Goal: Information Seeking & Learning: Find specific page/section

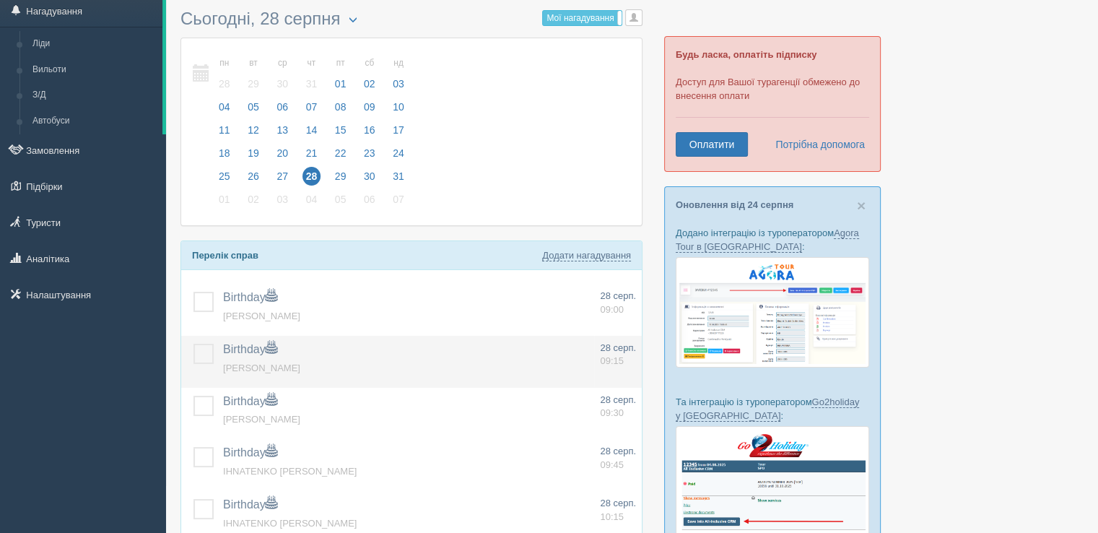
scroll to position [144, 0]
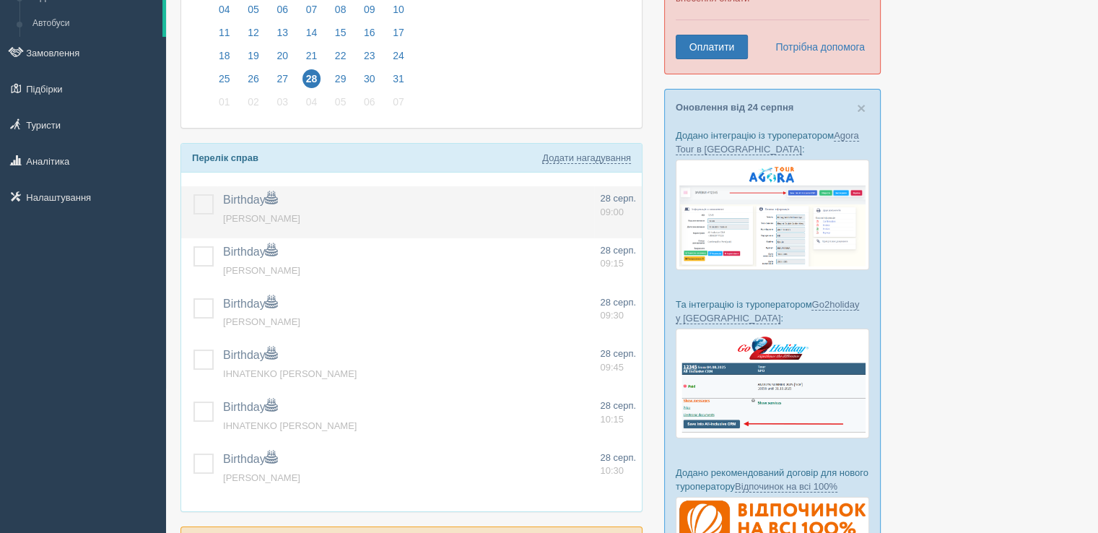
click at [194, 194] on label at bounding box center [194, 194] width 0 height 0
click at [0, 0] on input "checkbox" at bounding box center [0, 0] width 0 height 0
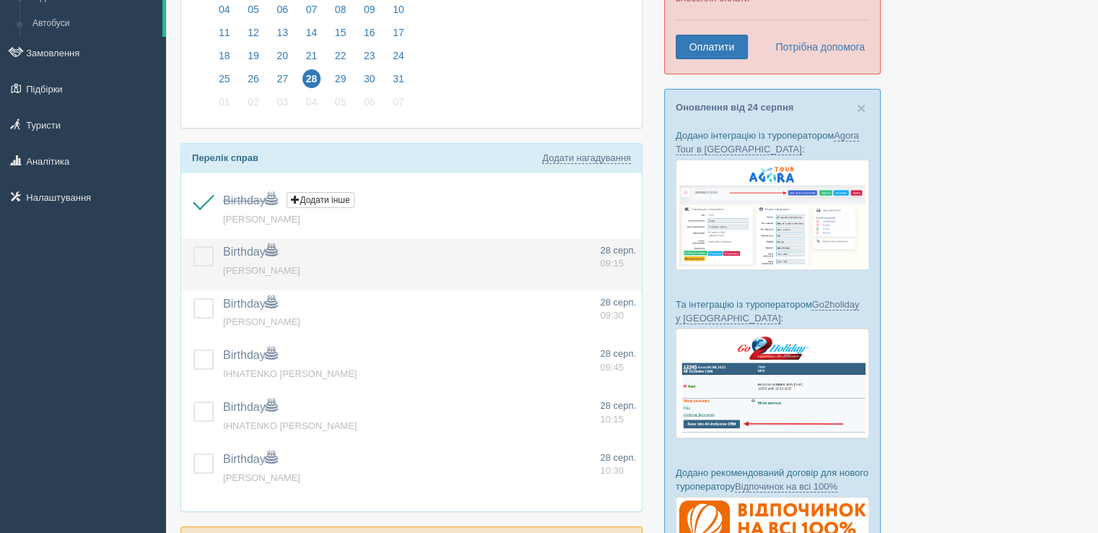
click at [194, 246] on label at bounding box center [194, 246] width 0 height 0
click at [0, 0] on input "checkbox" at bounding box center [0, 0] width 0 height 0
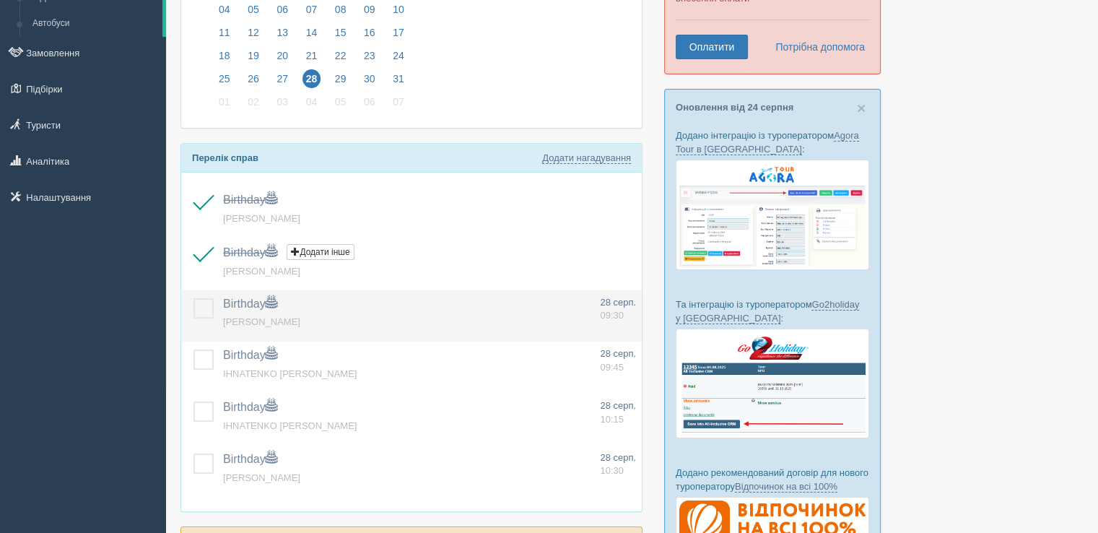
click at [194, 298] on label at bounding box center [194, 298] width 0 height 0
click at [0, 0] on input "checkbox" at bounding box center [0, 0] width 0 height 0
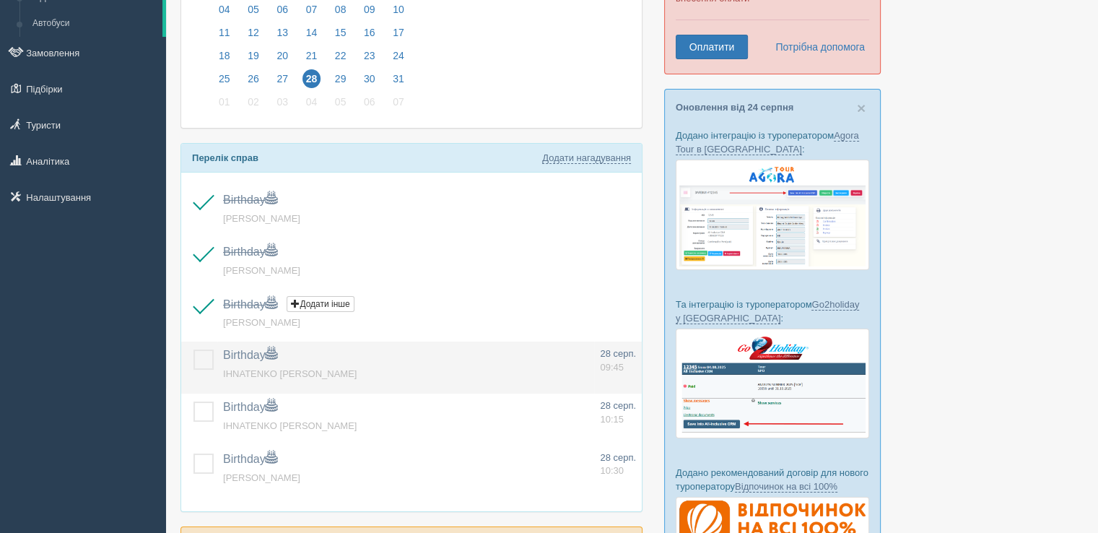
click at [194, 350] on label at bounding box center [194, 350] width 0 height 0
click at [0, 0] on input "checkbox" at bounding box center [0, 0] width 0 height 0
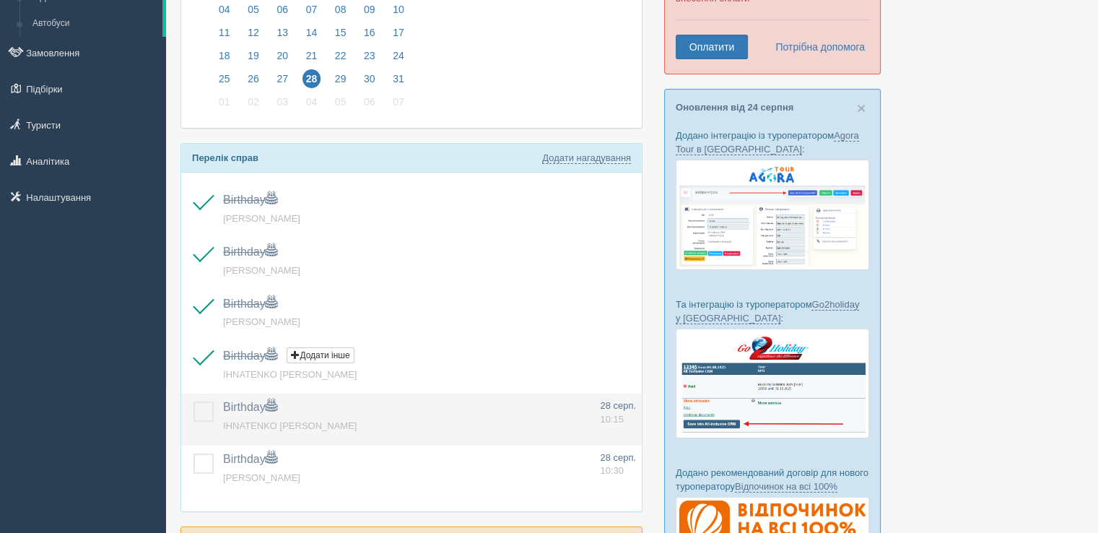
click at [194, 402] on label at bounding box center [194, 402] width 0 height 0
click at [0, 0] on input "checkbox" at bounding box center [0, 0] width 0 height 0
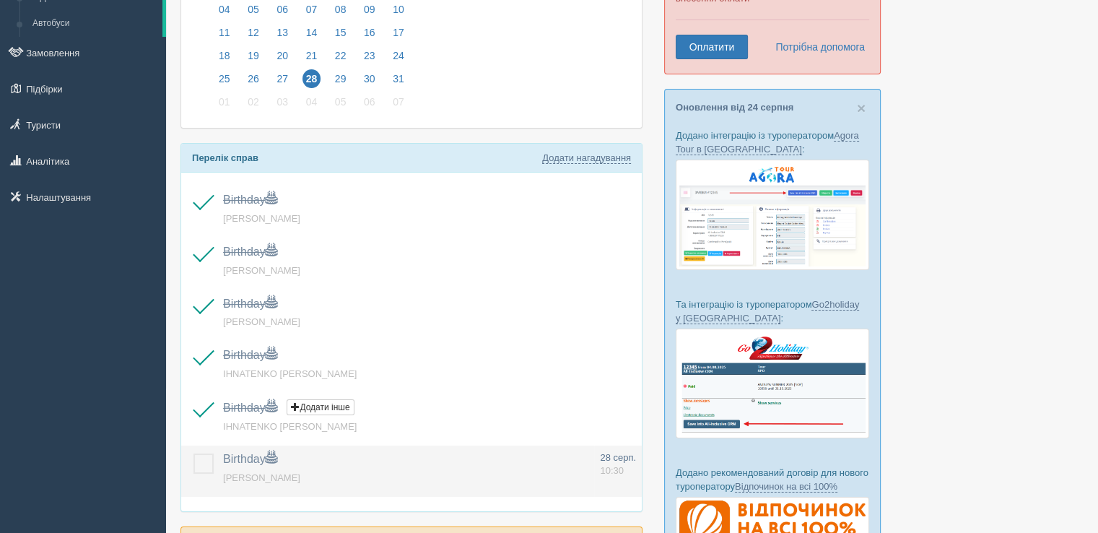
drag, startPoint x: 204, startPoint y: 466, endPoint x: 293, endPoint y: 448, distance: 91.4
click at [194, 454] on label at bounding box center [194, 454] width 0 height 0
click at [0, 0] on input "checkbox" at bounding box center [0, 0] width 0 height 0
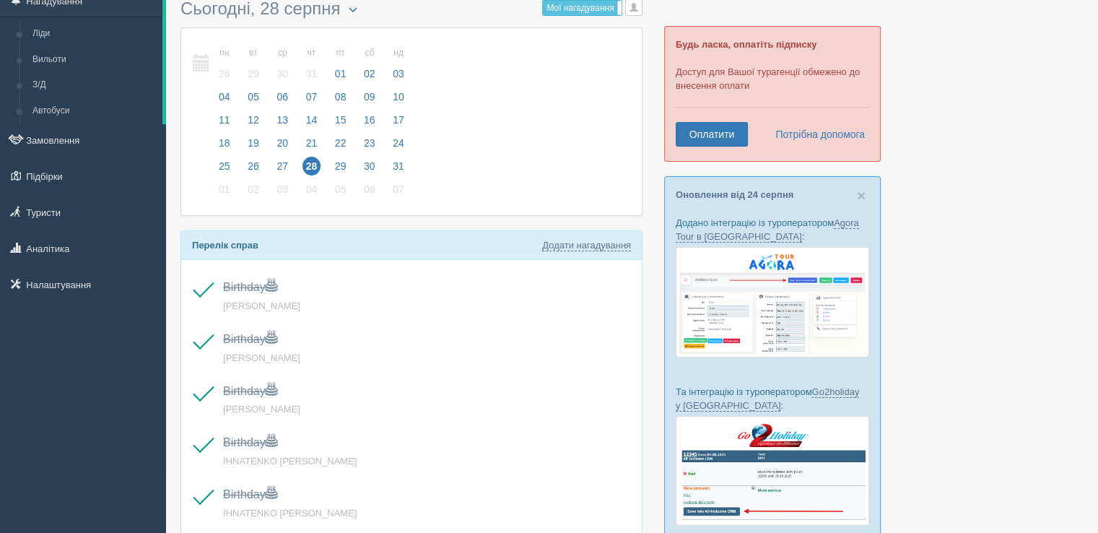
scroll to position [0, 0]
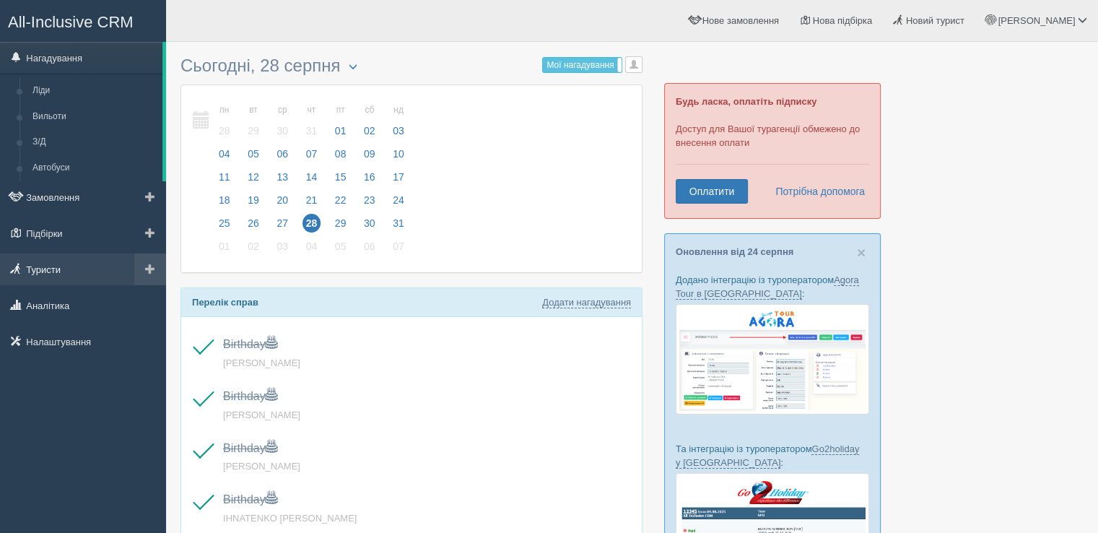
click at [69, 266] on link "Туристи" at bounding box center [83, 269] width 166 height 32
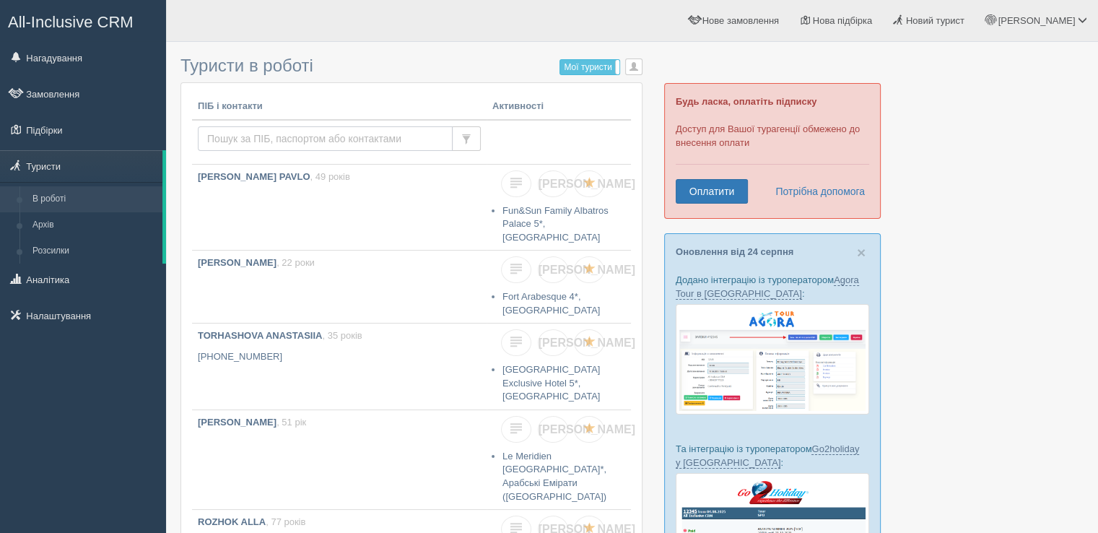
click at [269, 131] on input "text" at bounding box center [325, 138] width 255 height 25
click at [272, 134] on input "text" at bounding box center [325, 138] width 255 height 25
type input "[DEMOGRAPHIC_DATA]"
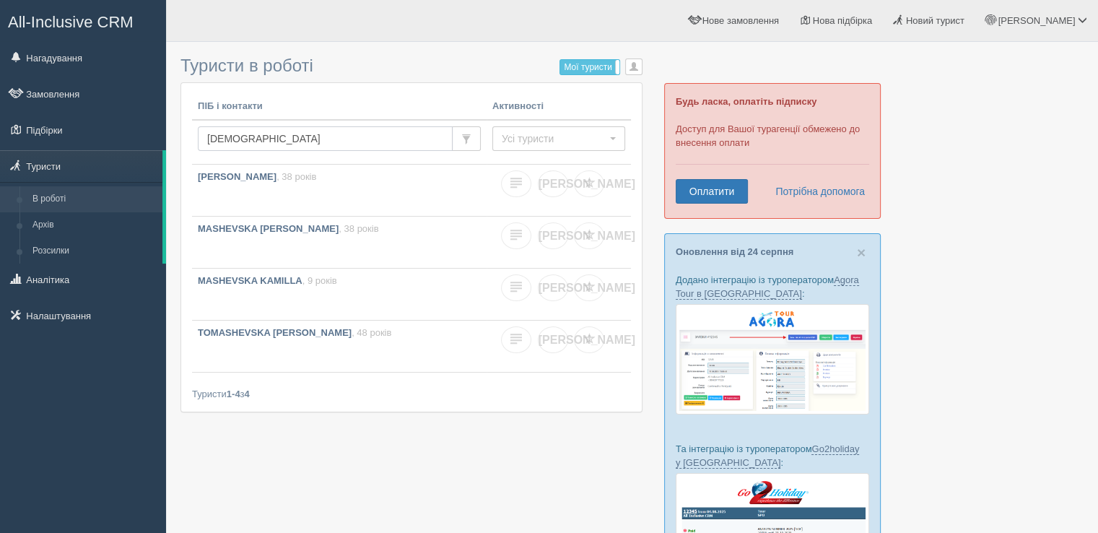
click at [273, 134] on input "[DEMOGRAPHIC_DATA]" at bounding box center [325, 138] width 255 height 25
type input "mash"
click at [254, 136] on input "mash" at bounding box center [325, 138] width 255 height 25
click at [295, 134] on input "mash" at bounding box center [325, 138] width 255 height 25
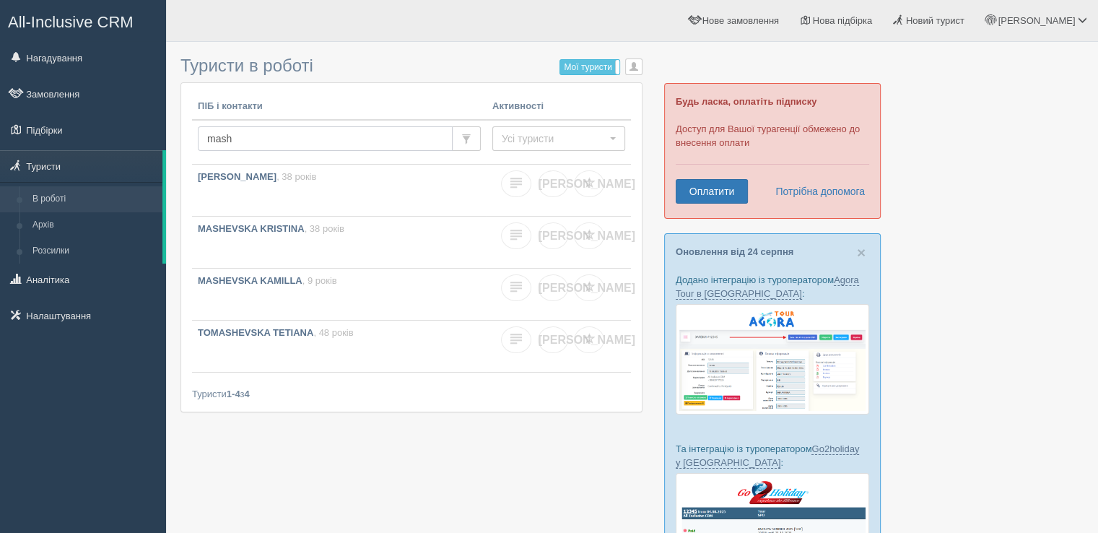
click at [239, 137] on input "mash" at bounding box center [325, 138] width 255 height 25
type input "mashevska [PERSON_NAME]"
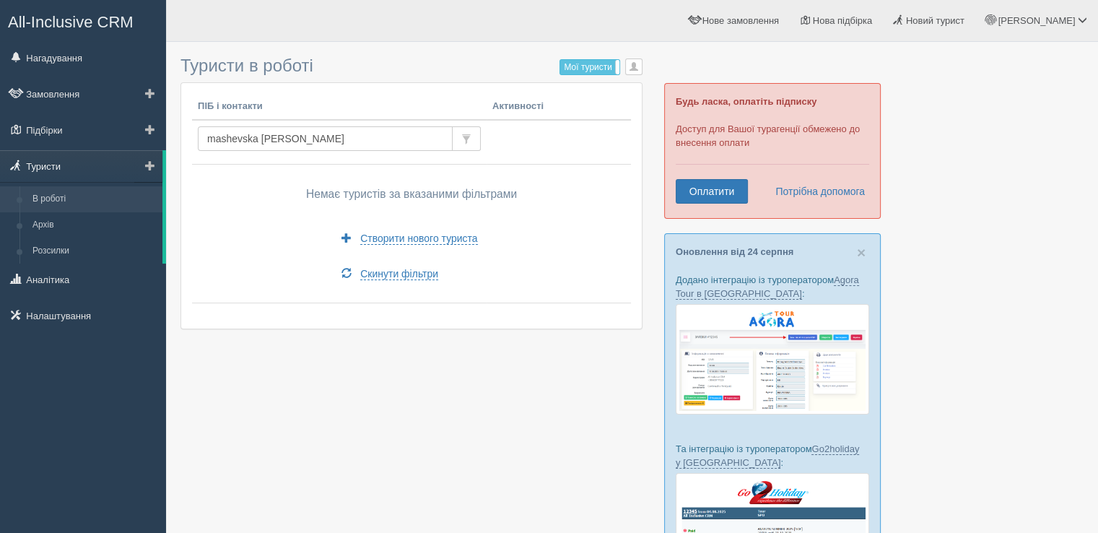
click at [59, 164] on link "Туристи" at bounding box center [81, 166] width 162 height 32
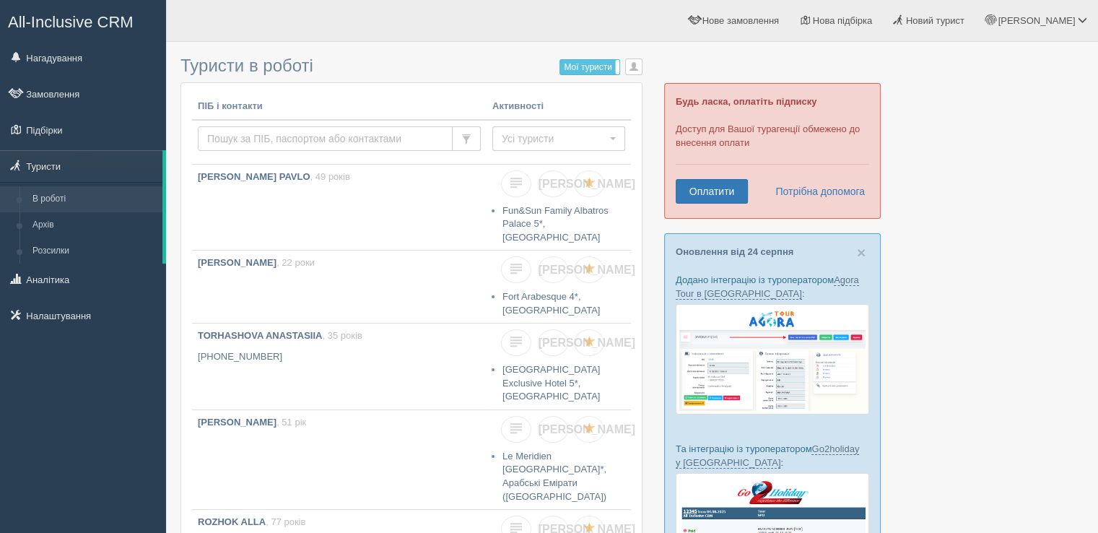
click at [303, 143] on input "text" at bounding box center [325, 138] width 255 height 25
type input "S"
type input "MASHEV"
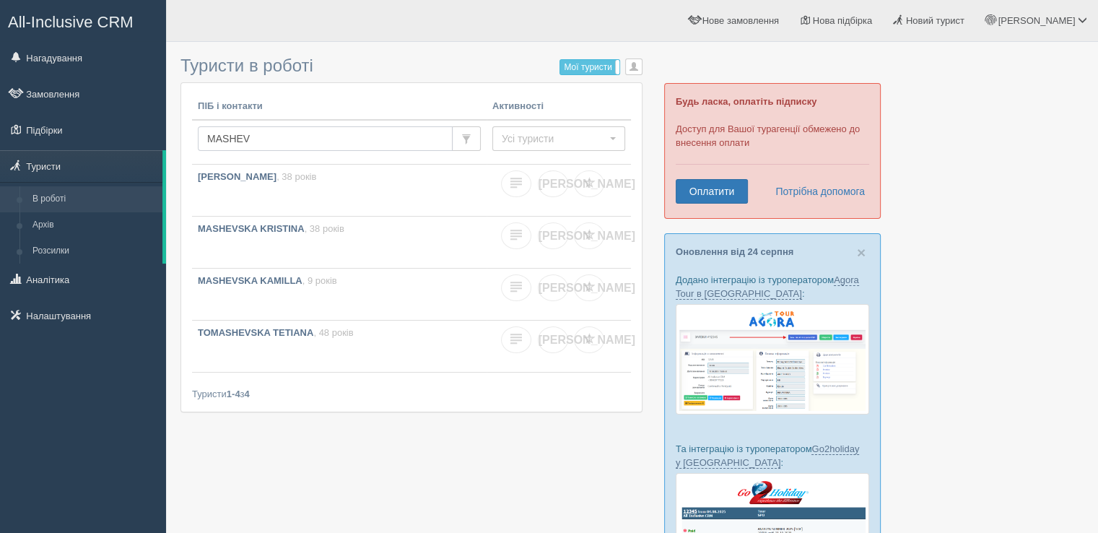
click at [277, 129] on input "MASHEV" at bounding box center [325, 138] width 255 height 25
type input "SIABRO"
click at [262, 191] on link "SIABRO IURII , 68 років" at bounding box center [339, 190] width 295 height 51
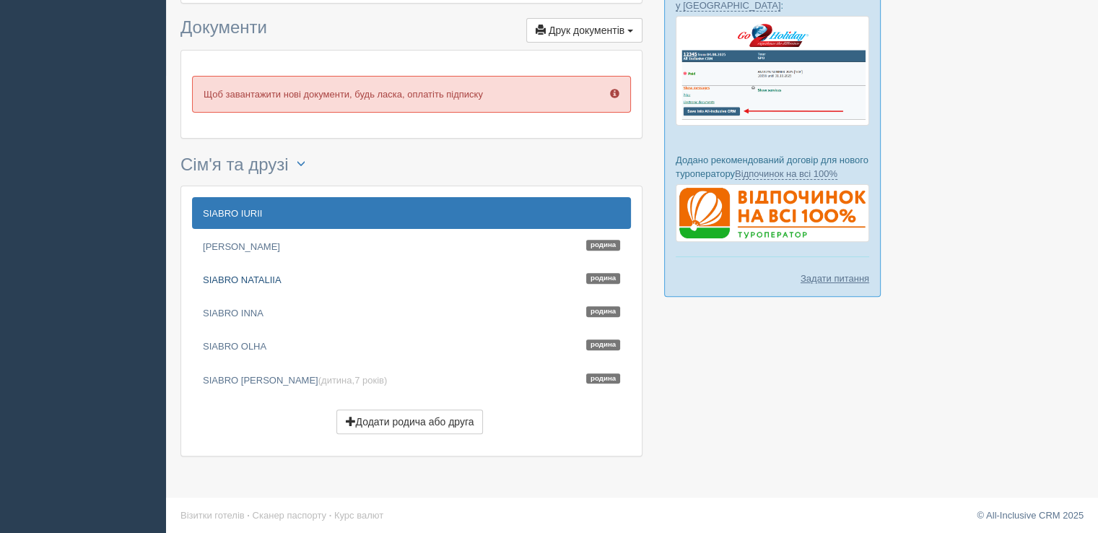
click at [232, 279] on link "SIABRO NATALIIA Родина" at bounding box center [411, 280] width 439 height 32
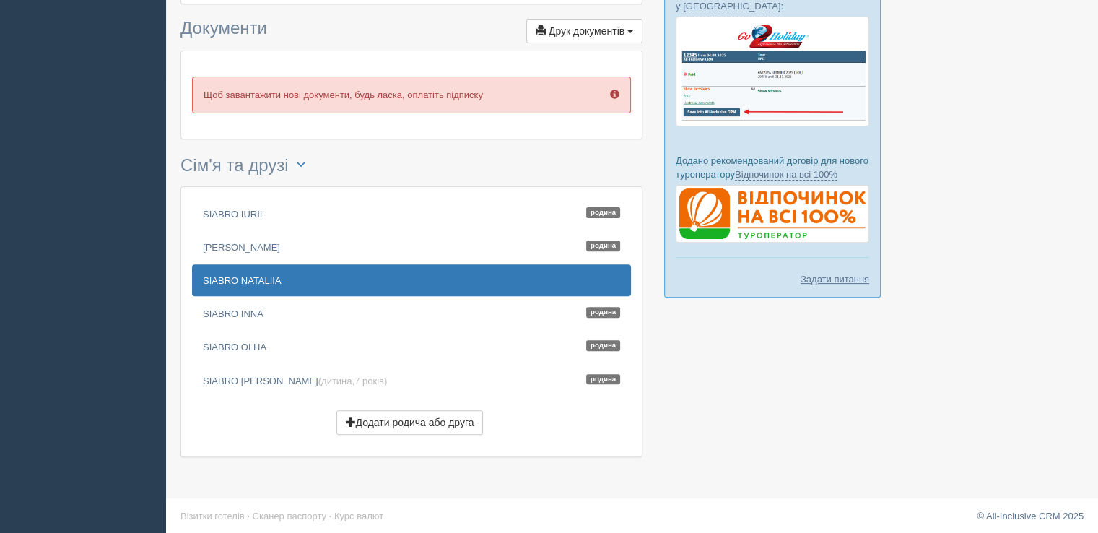
scroll to position [457, 0]
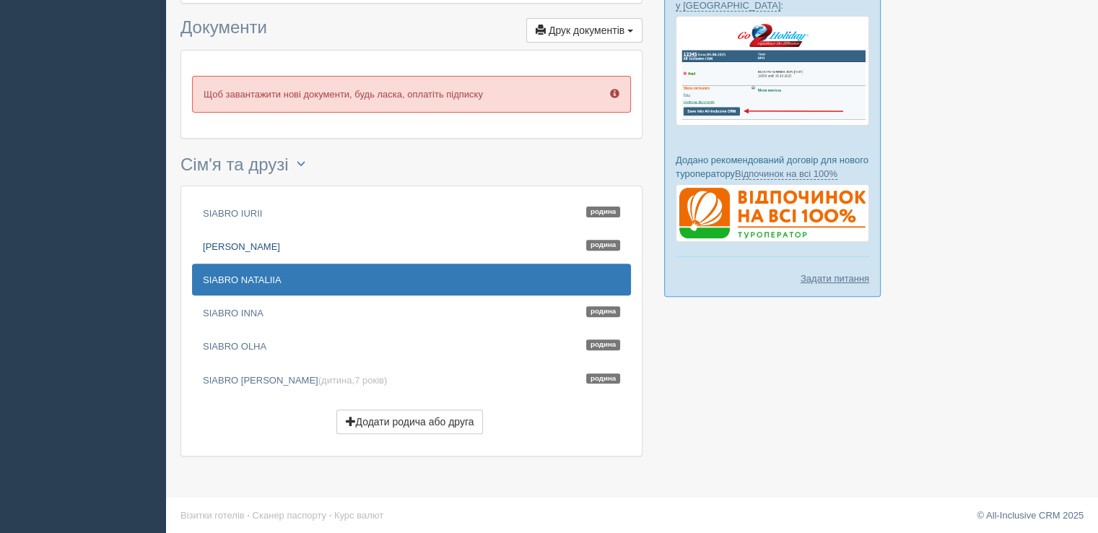
click at [286, 244] on link "SIABRO [PERSON_NAME]" at bounding box center [411, 246] width 439 height 32
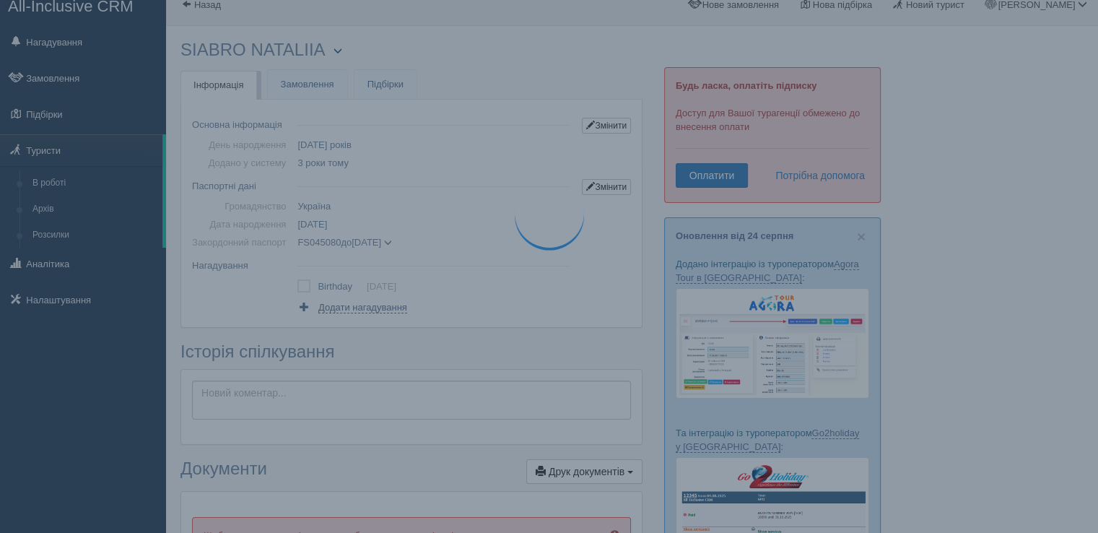
scroll to position [0, 0]
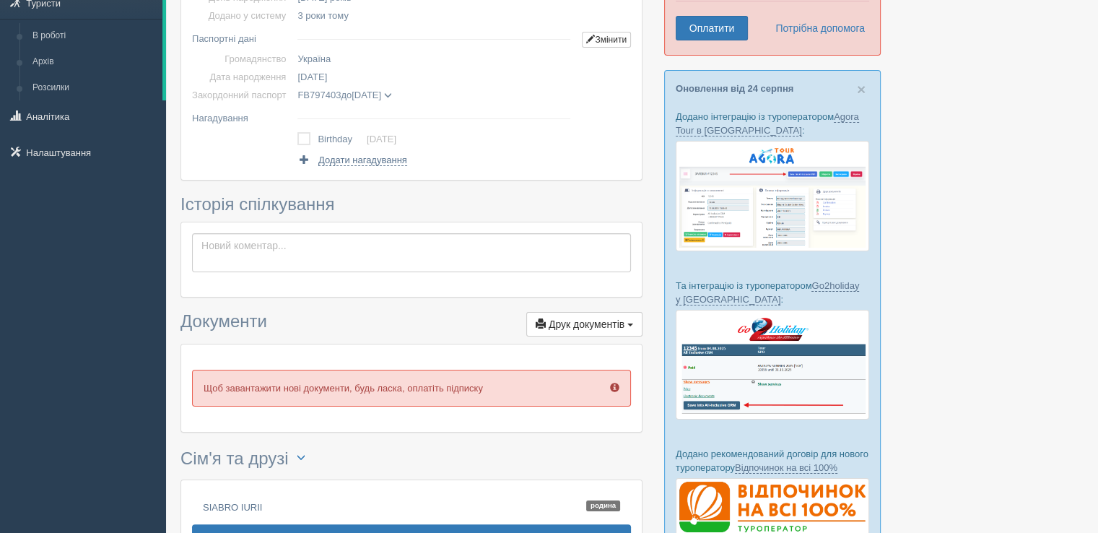
scroll to position [433, 0]
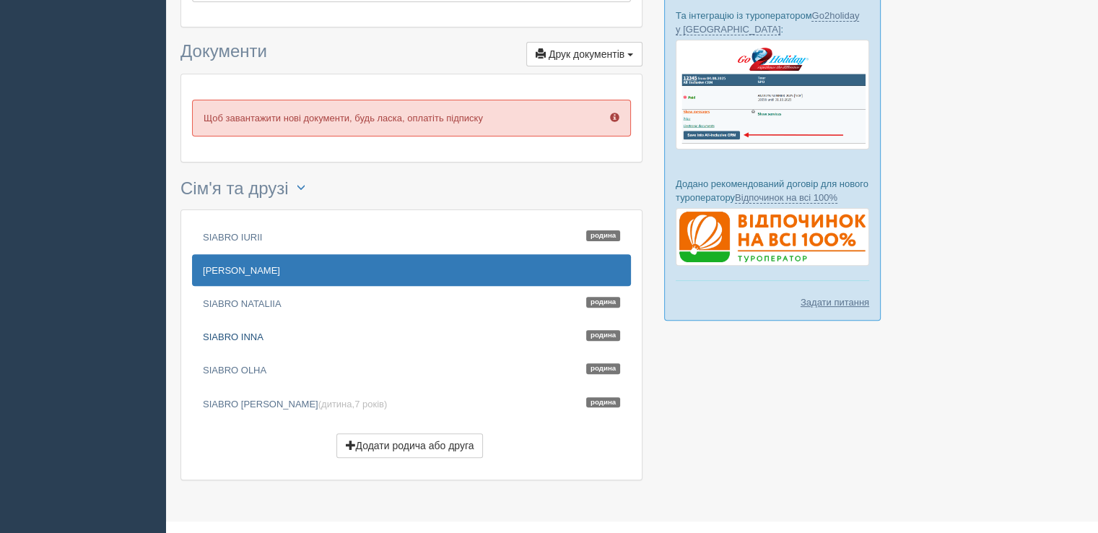
click at [267, 335] on link "SIABRO INNA Родина" at bounding box center [411, 337] width 439 height 32
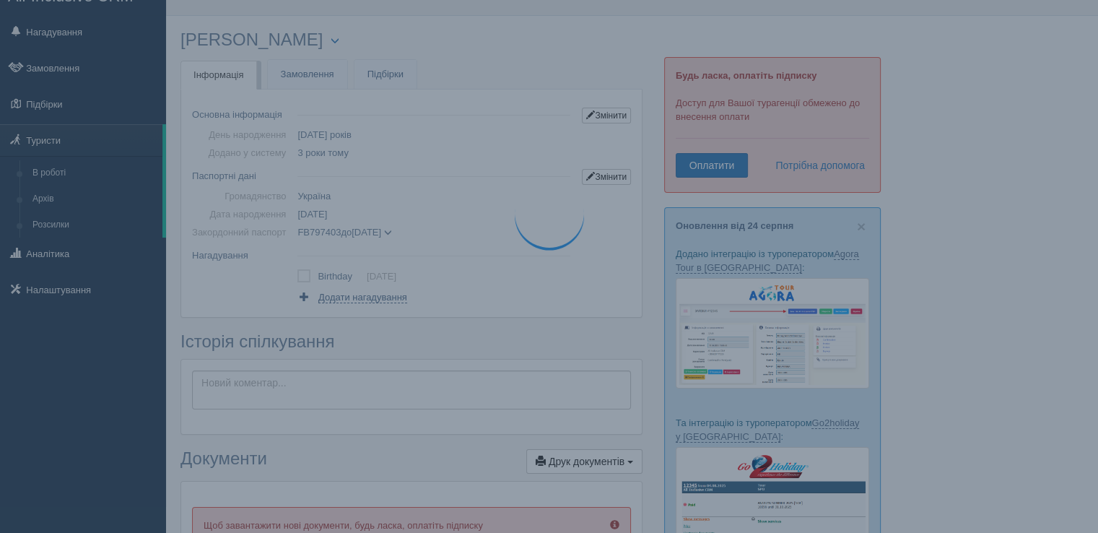
scroll to position [0, 0]
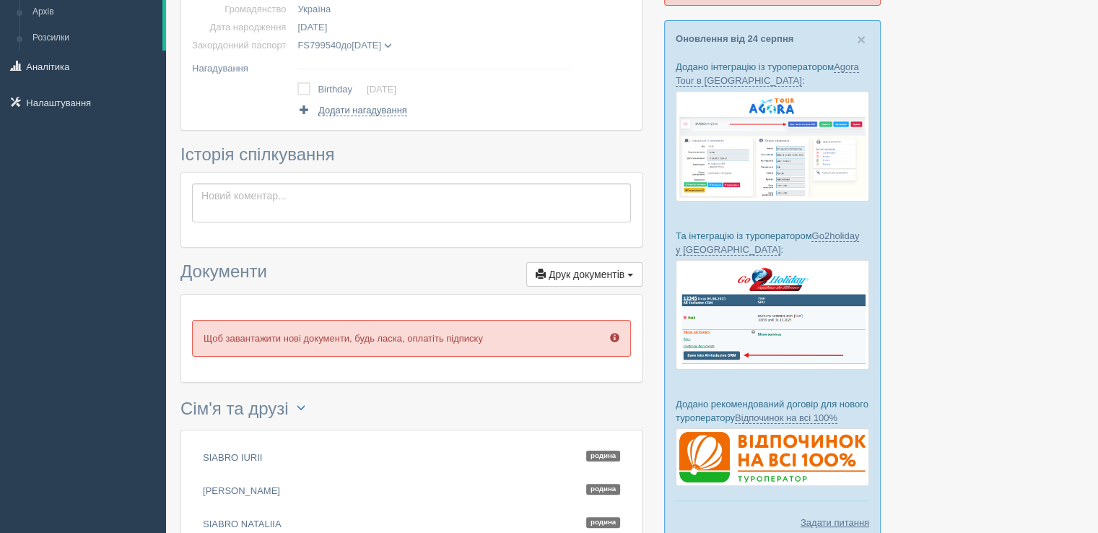
scroll to position [457, 0]
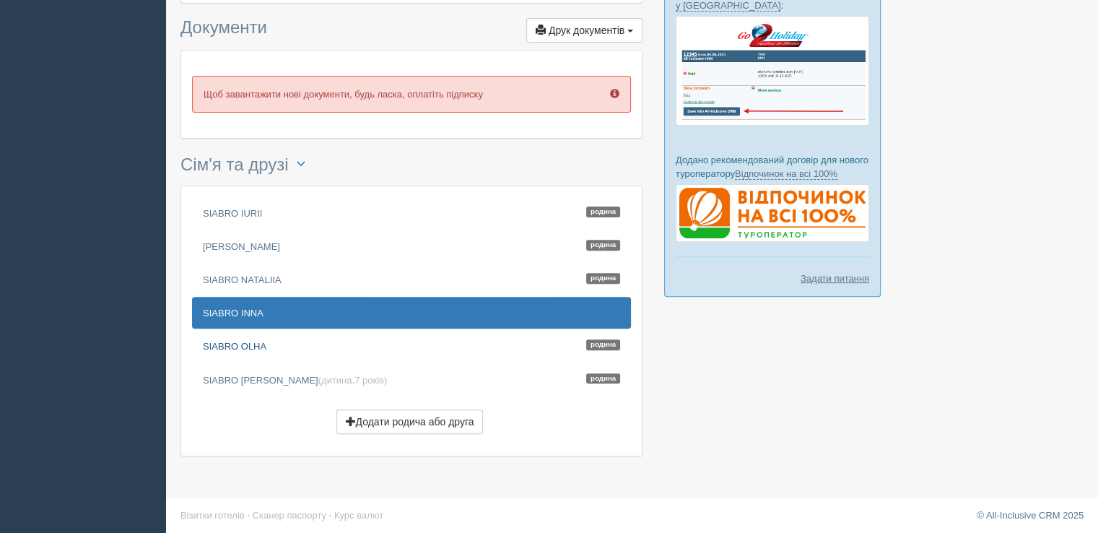
click at [246, 339] on link "SIABRO [PERSON_NAME]" at bounding box center [411, 346] width 439 height 32
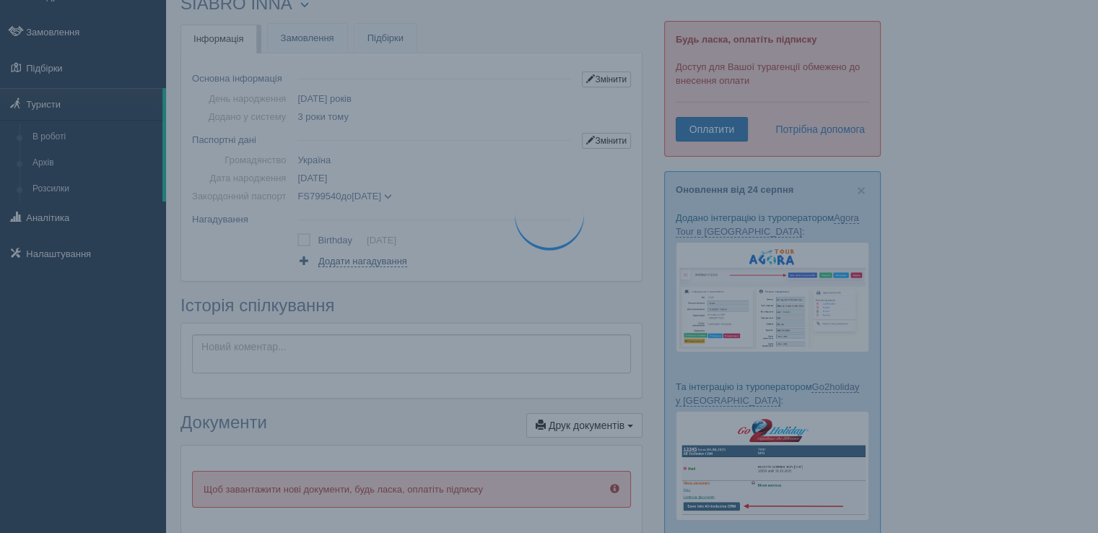
scroll to position [0, 0]
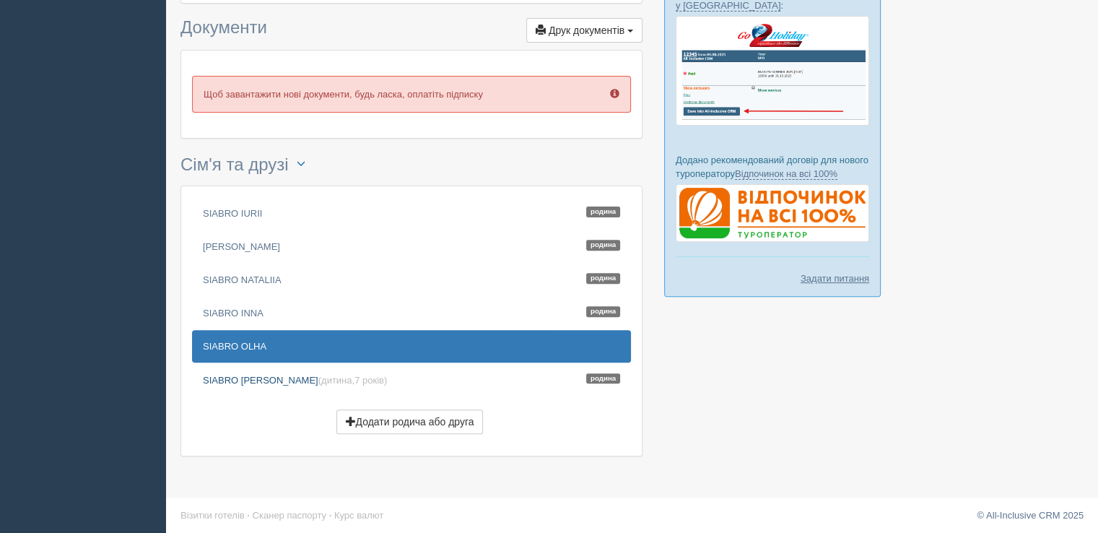
click at [239, 381] on link "SIABRO EMMA (дитина, 7 років ) Родина" at bounding box center [411, 380] width 439 height 32
